Goal: Obtain resource: Obtain resource

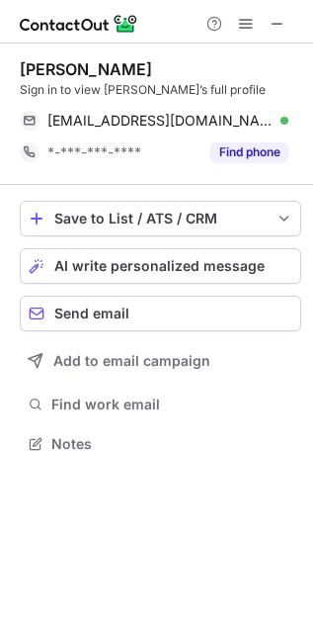
scroll to position [430, 313]
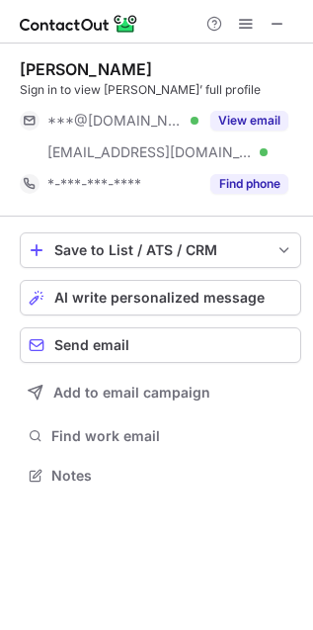
scroll to position [462, 313]
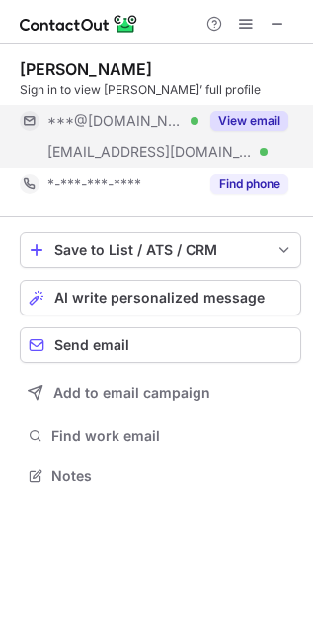
click at [215, 127] on button "View email" at bounding box center [250, 121] width 78 height 20
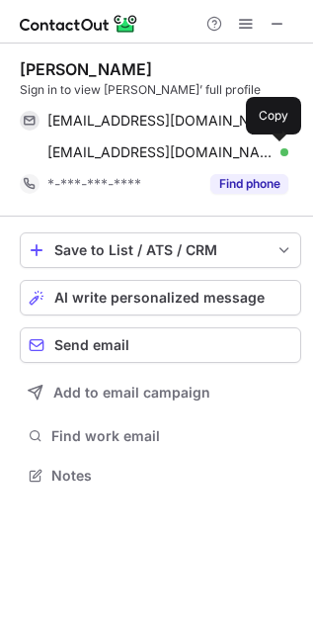
click at [272, 150] on span at bounding box center [279, 152] width 16 height 16
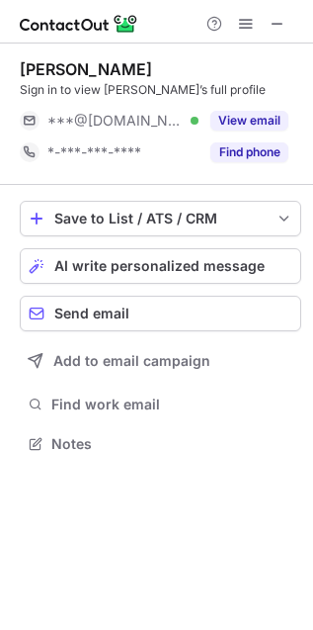
scroll to position [11, 10]
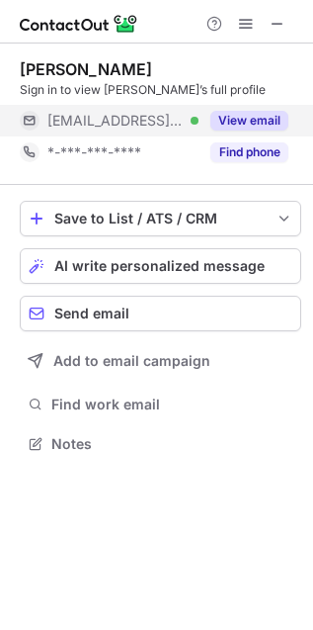
click at [221, 130] on button "View email" at bounding box center [250, 121] width 78 height 20
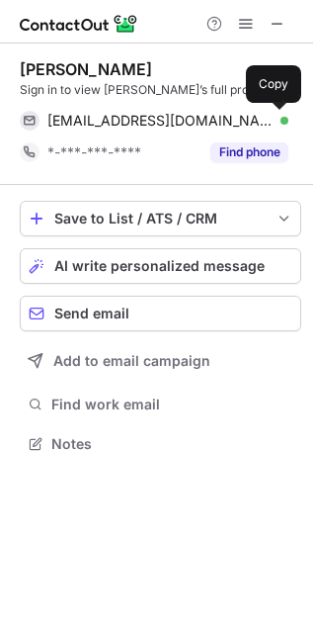
click at [286, 122] on span at bounding box center [279, 121] width 16 height 16
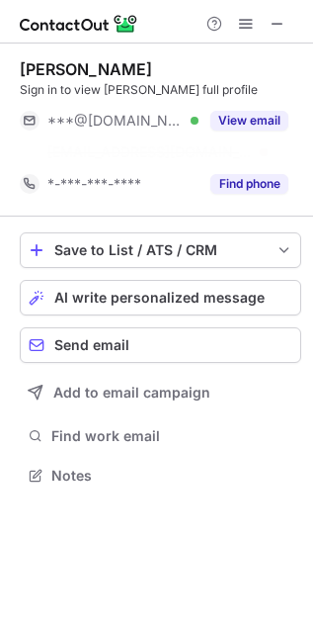
scroll to position [11, 10]
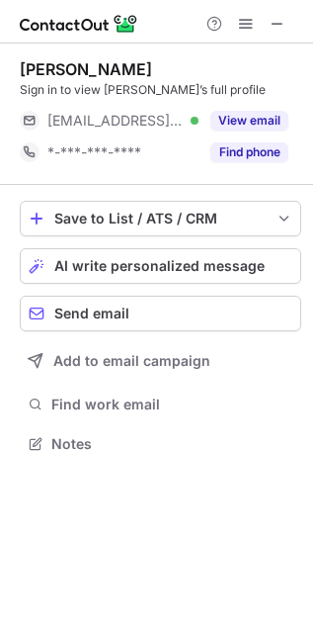
scroll to position [430, 313]
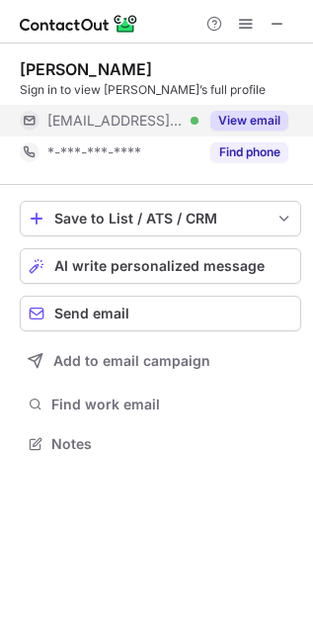
click at [243, 125] on button "View email" at bounding box center [250, 121] width 78 height 20
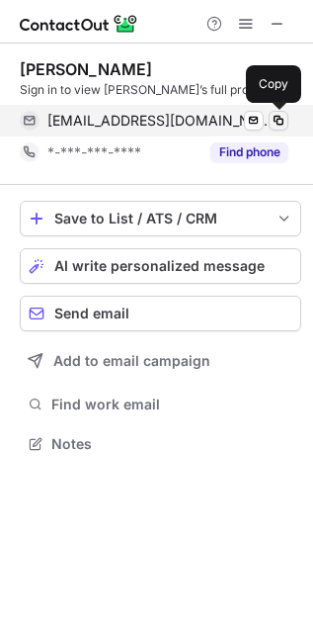
click at [271, 116] on span at bounding box center [279, 121] width 16 height 16
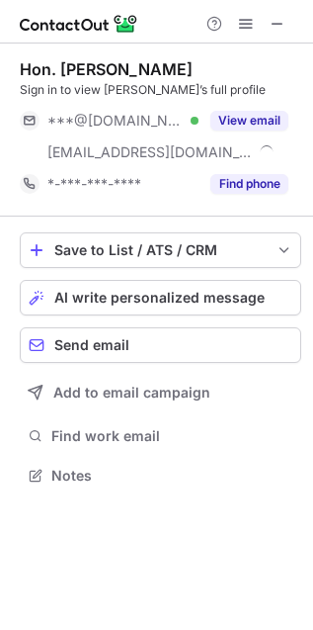
scroll to position [462, 313]
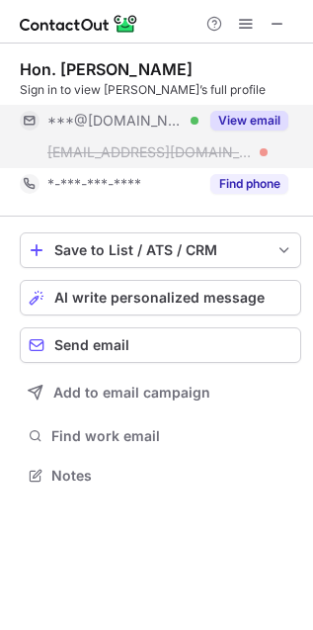
click at [259, 131] on div "View email" at bounding box center [244, 121] width 90 height 32
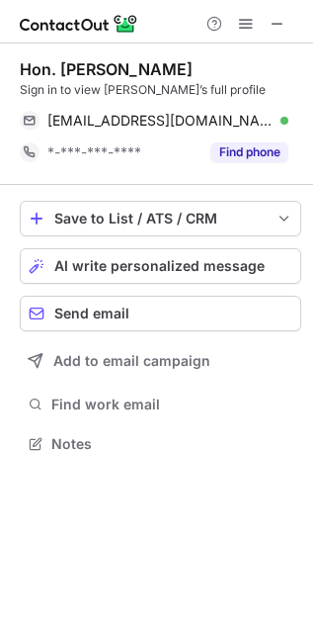
scroll to position [430, 313]
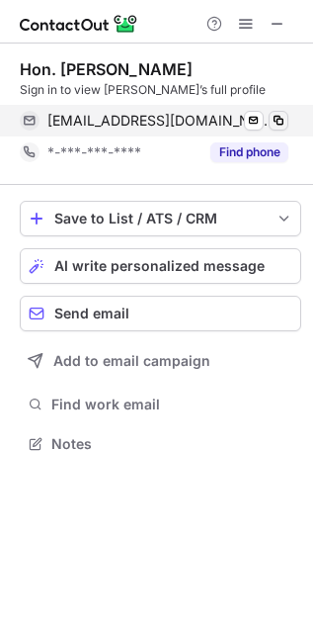
click at [283, 121] on span at bounding box center [279, 121] width 16 height 16
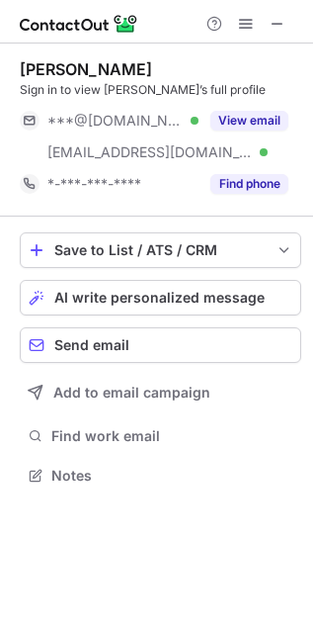
scroll to position [462, 313]
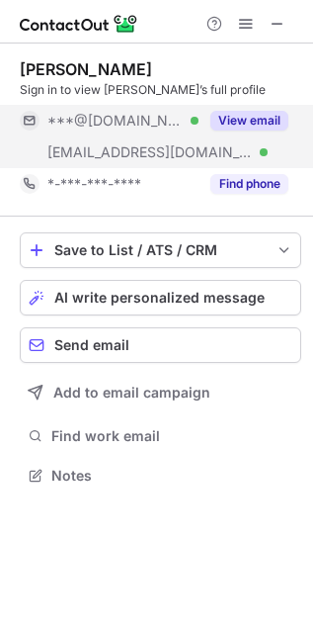
click at [237, 110] on div "View email" at bounding box center [244, 121] width 90 height 32
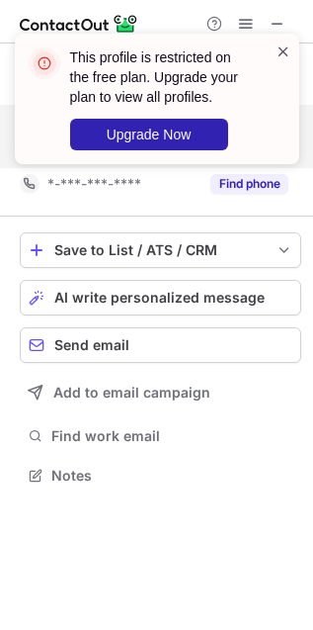
click at [277, 51] on span at bounding box center [284, 52] width 16 height 20
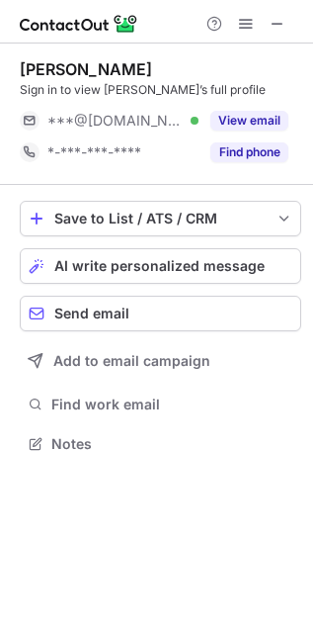
scroll to position [11, 10]
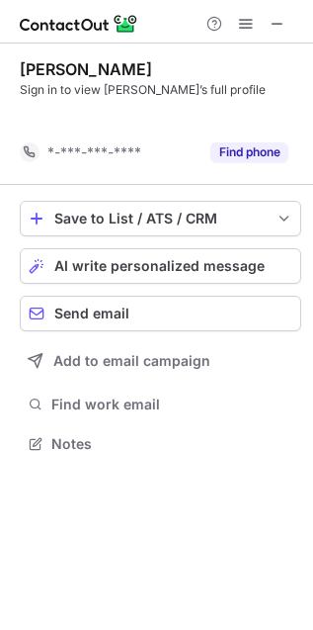
scroll to position [10, 10]
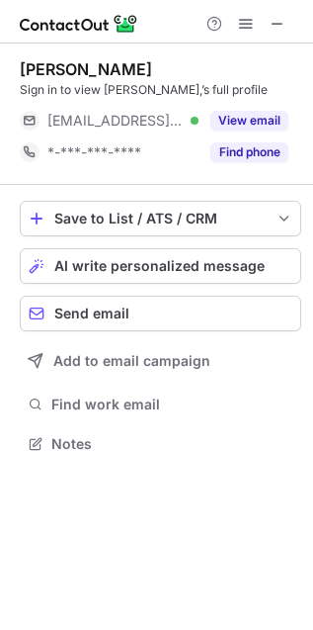
scroll to position [430, 313]
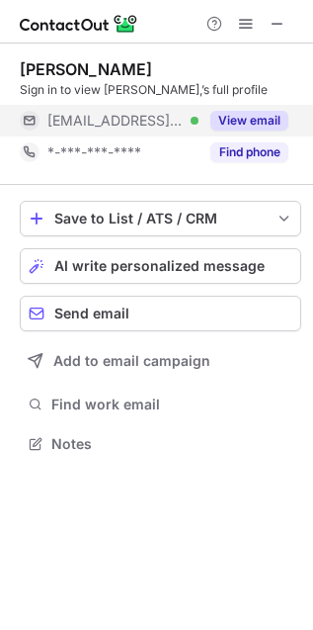
click at [214, 115] on button "View email" at bounding box center [250, 121] width 78 height 20
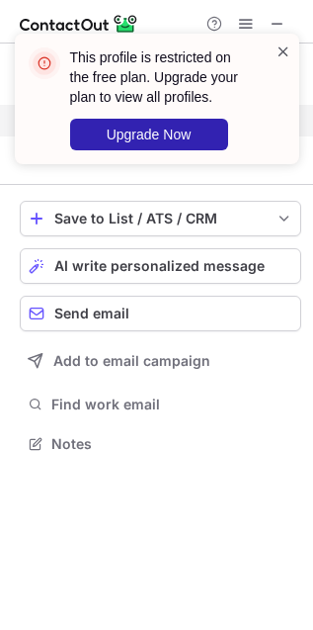
click at [289, 51] on span at bounding box center [284, 52] width 16 height 20
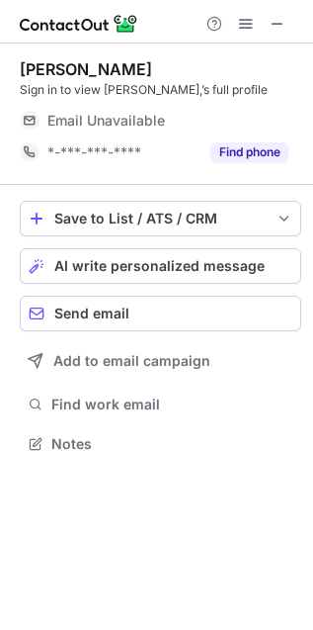
scroll to position [437, 313]
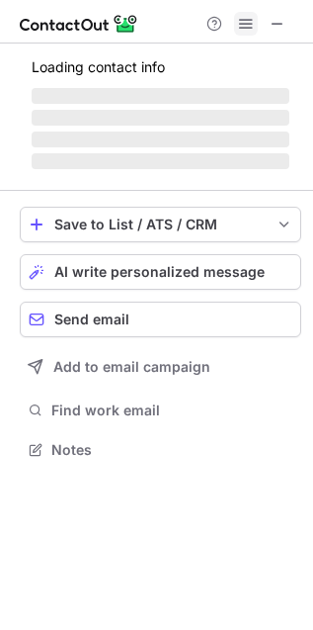
click at [255, 21] on button at bounding box center [246, 24] width 24 height 24
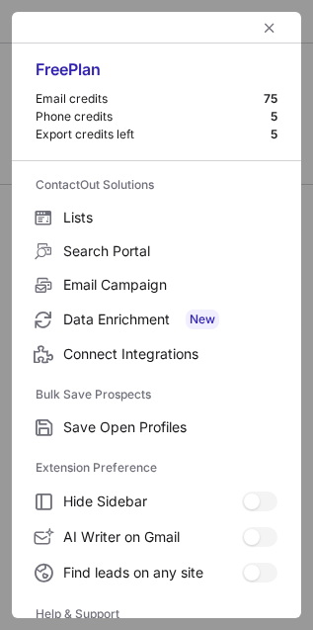
scroll to position [430, 313]
click at [262, 21] on span "left-button" at bounding box center [270, 28] width 16 height 16
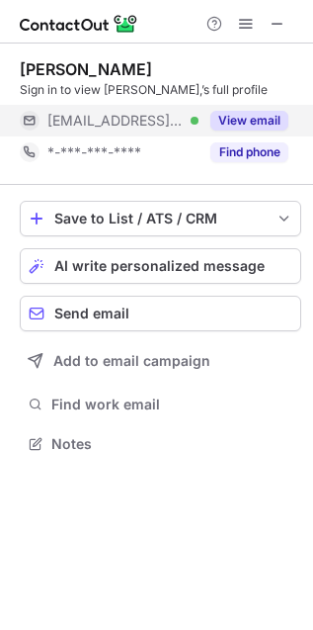
click at [268, 127] on button "View email" at bounding box center [250, 121] width 78 height 20
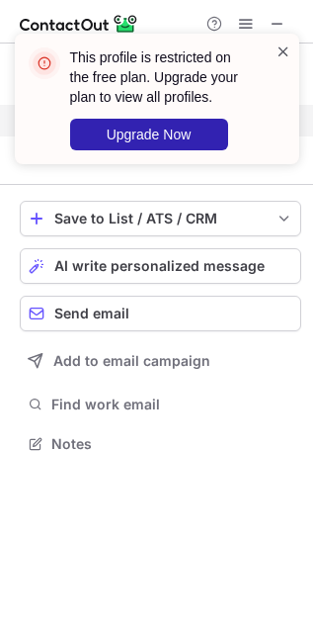
click at [283, 51] on span at bounding box center [284, 52] width 16 height 20
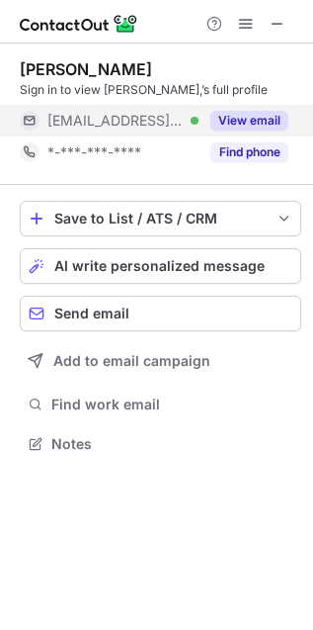
click at [280, 25] on div "This profile is restricted on the free plan. Upgrade your plan to view all prof…" at bounding box center [157, 34] width 316 height 40
click at [280, 25] on span at bounding box center [278, 24] width 16 height 16
click at [252, 32] on span at bounding box center [246, 24] width 16 height 16
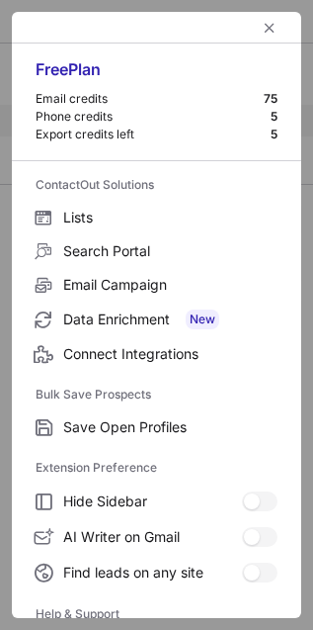
click at [270, 19] on div at bounding box center [157, 28] width 290 height 32
click at [263, 23] on span "left-button" at bounding box center [270, 28] width 16 height 16
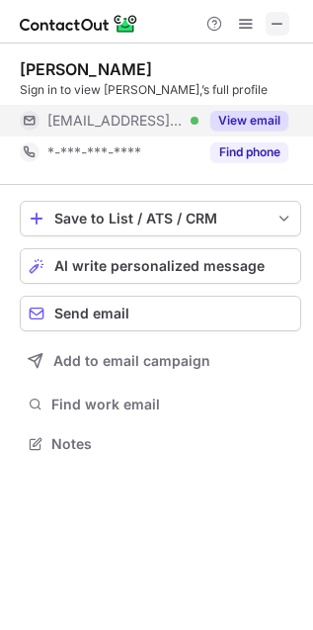
click at [284, 25] on span at bounding box center [278, 24] width 16 height 16
click at [254, 127] on button "View email" at bounding box center [250, 121] width 78 height 20
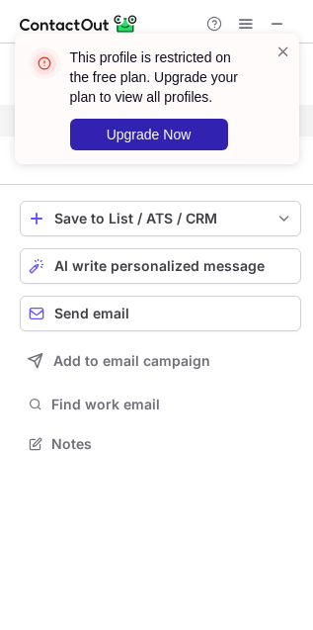
click at [240, 25] on div "This profile is restricted on the free plan. Upgrade your plan to view all prof…" at bounding box center [157, 107] width 316 height 186
click at [279, 51] on span at bounding box center [284, 52] width 16 height 20
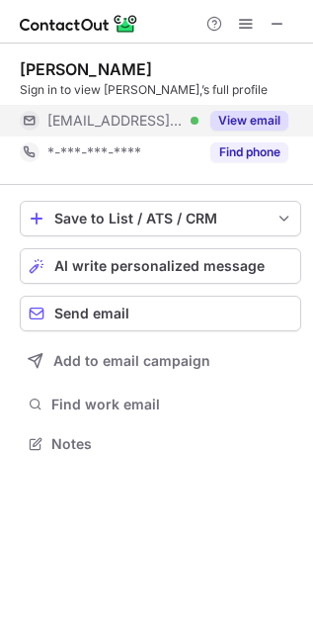
click at [237, 19] on div "This profile is restricted on the free plan. Upgrade your plan to view all prof…" at bounding box center [157, 107] width 316 height 186
click at [237, 19] on div "This profile is restricted on the free plan. Upgrade your plan to view all prof…" at bounding box center [157, 34] width 316 height 40
click at [243, 19] on span at bounding box center [246, 24] width 16 height 16
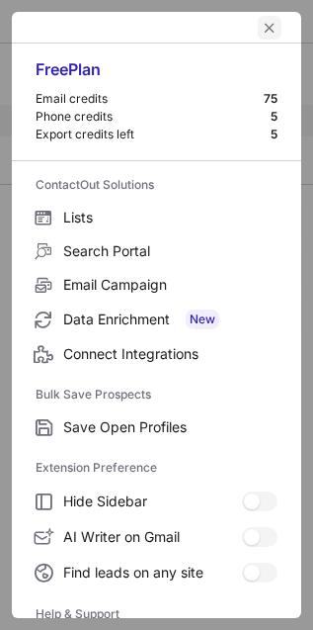
click at [266, 33] on button "left-button" at bounding box center [270, 28] width 24 height 24
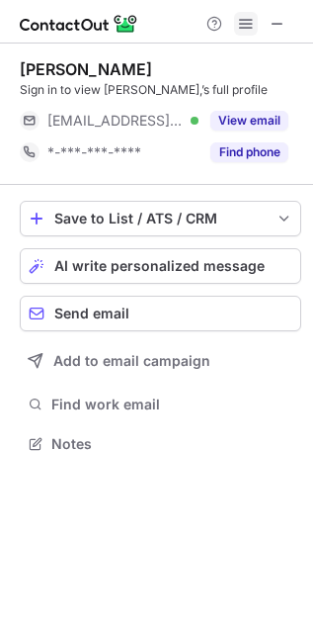
click at [239, 27] on span at bounding box center [246, 24] width 16 height 16
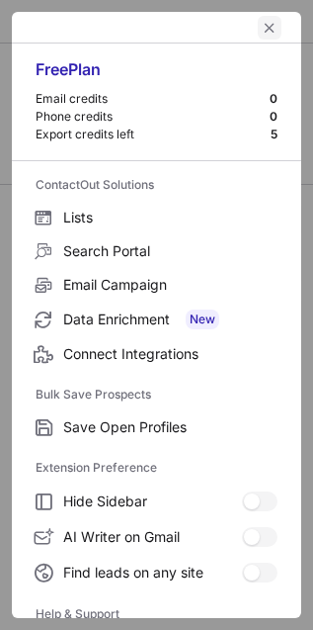
click at [262, 21] on span "left-button" at bounding box center [270, 28] width 16 height 16
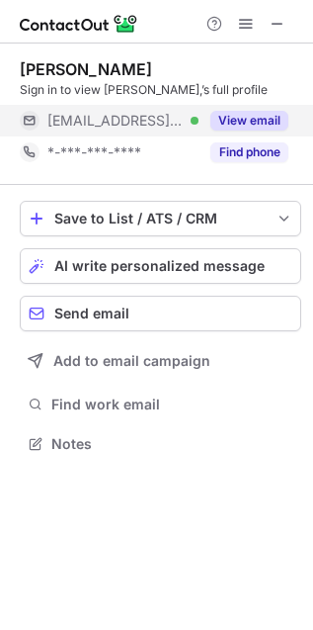
click at [239, 134] on div "View email" at bounding box center [244, 121] width 90 height 32
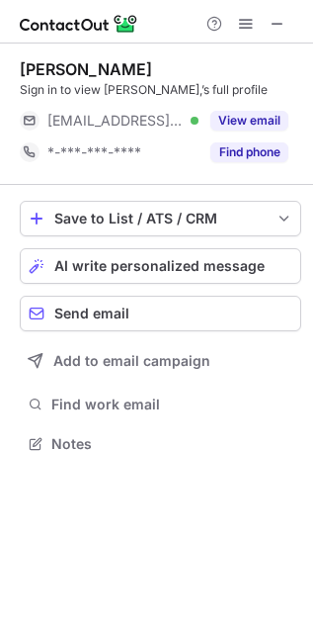
click at [248, 21] on div "This profile is restricted on the free plan. Upgrade your plan to view all prof…" at bounding box center [157, 107] width 316 height 186
click at [244, 19] on span at bounding box center [246, 24] width 16 height 16
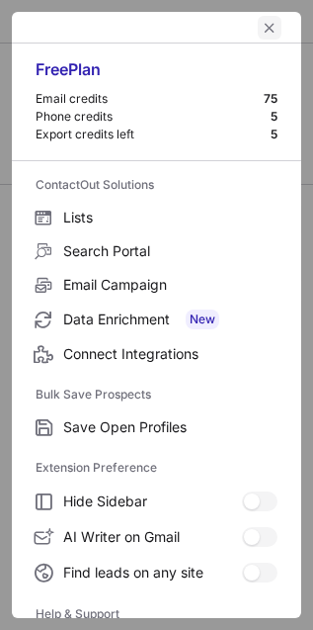
click at [262, 29] on span "left-button" at bounding box center [270, 28] width 16 height 16
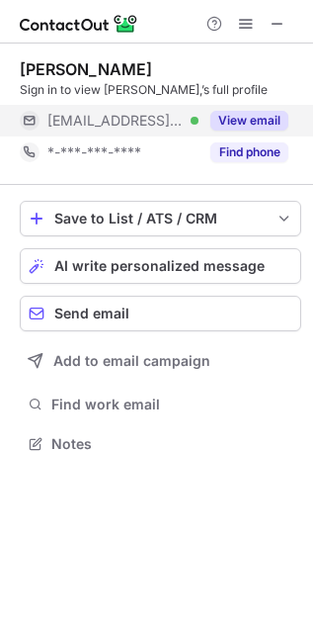
click at [244, 125] on button "View email" at bounding box center [250, 121] width 78 height 20
